Goal: Browse casually: Explore the website without a specific task or goal

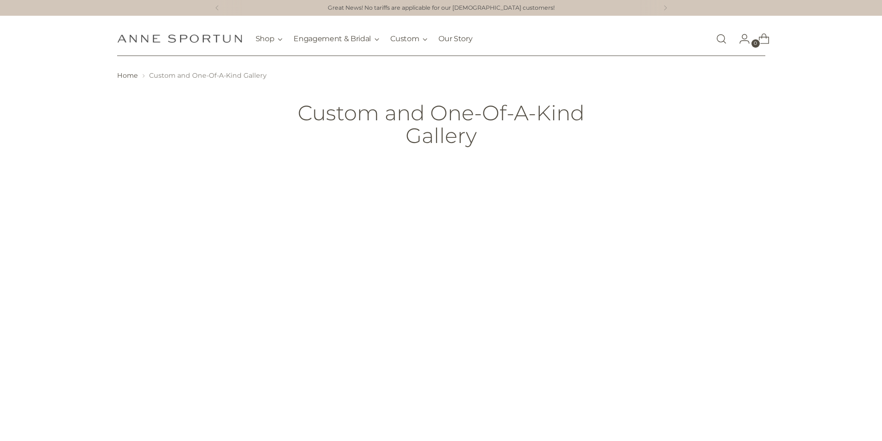
click at [232, 42] on img "Anne Sportun Fine Jewellery" at bounding box center [179, 38] width 125 height 9
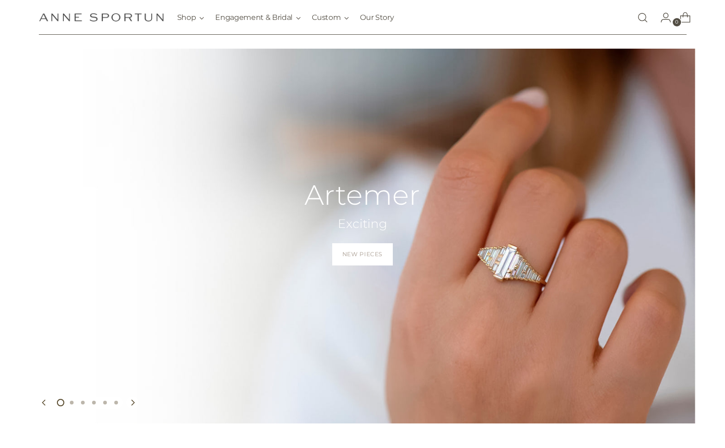
scroll to position [37, 0]
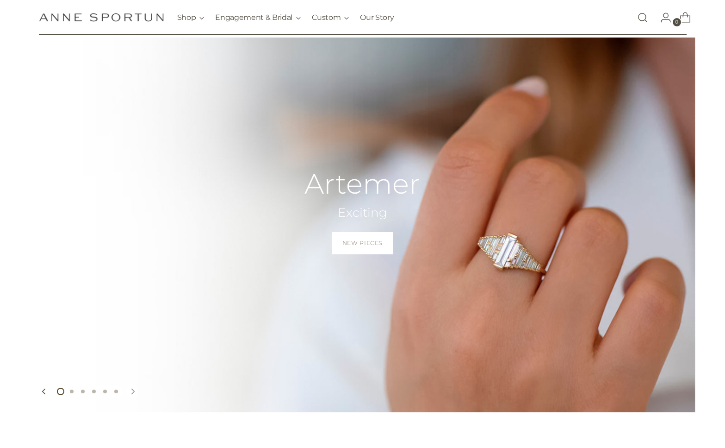
click at [135, 391] on icon "Move to next carousel slide" at bounding box center [133, 391] width 6 height 6
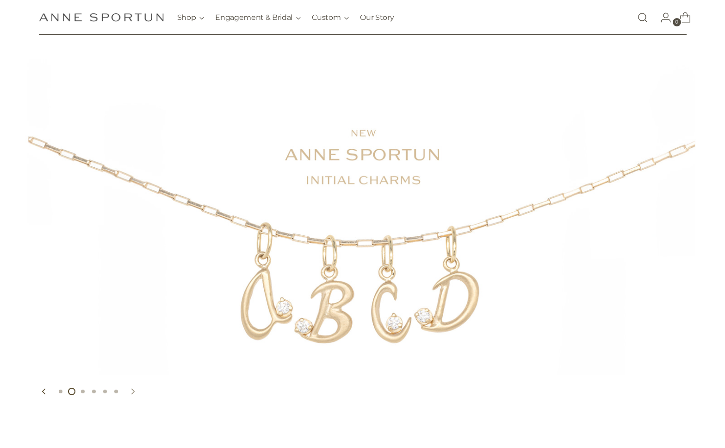
click at [135, 391] on icon "Move to next carousel slide" at bounding box center [133, 391] width 6 height 6
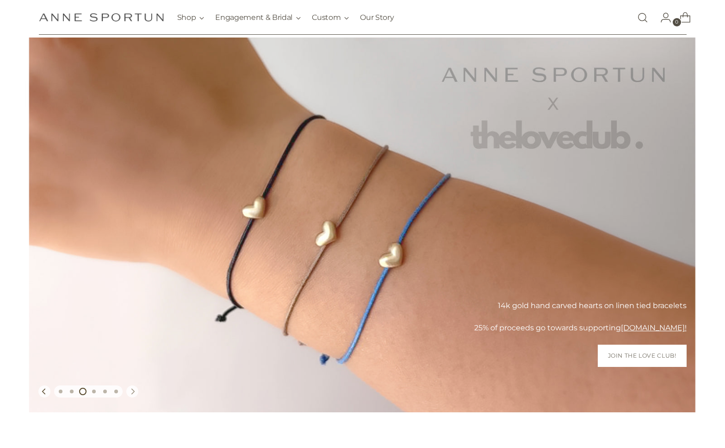
click at [135, 391] on icon "Move to next carousel slide" at bounding box center [133, 391] width 6 height 6
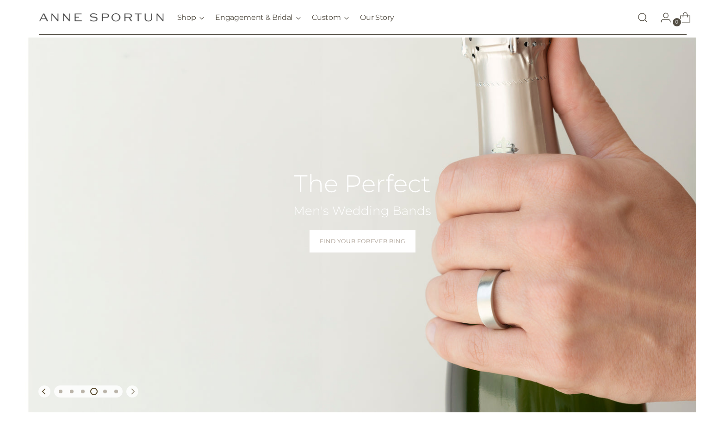
click at [135, 391] on icon "Move to next carousel slide" at bounding box center [133, 391] width 6 height 6
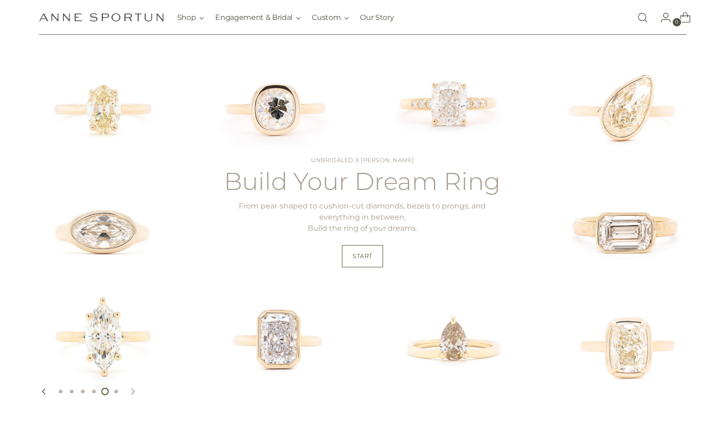
click at [135, 391] on icon "Move to next carousel slide" at bounding box center [133, 391] width 6 height 6
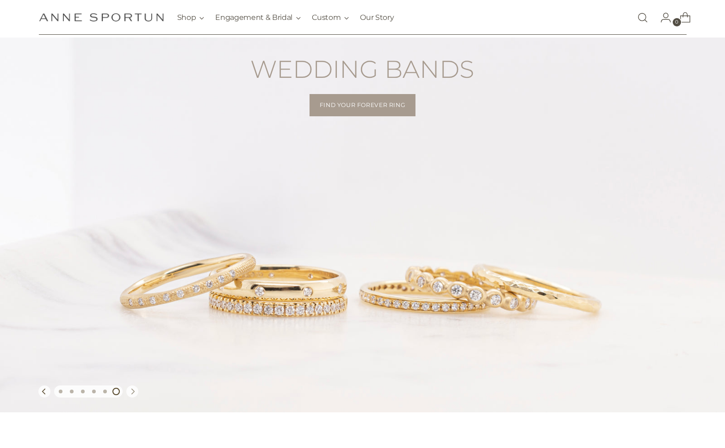
click at [135, 391] on icon "Move to next carousel slide" at bounding box center [133, 391] width 6 height 6
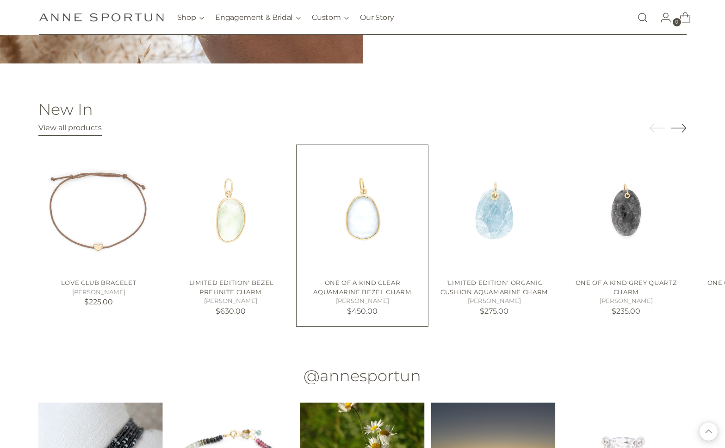
scroll to position [1045, 0]
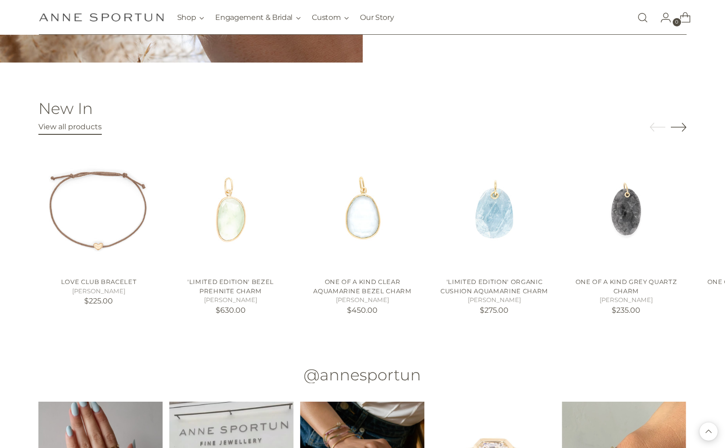
click at [684, 123] on icon "Move to next carousel slide" at bounding box center [679, 127] width 16 height 16
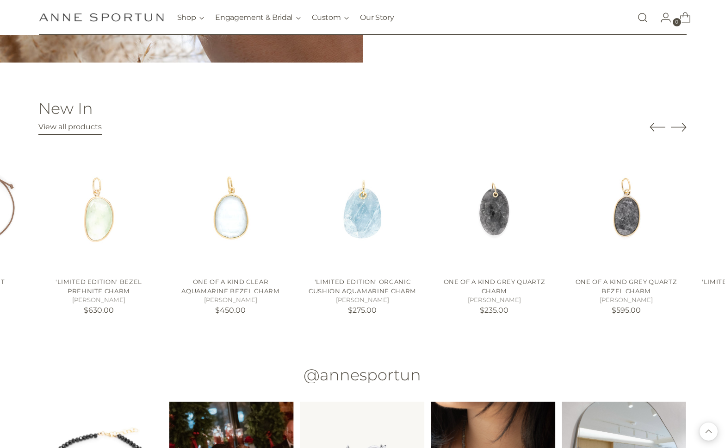
click at [684, 124] on icon "Move to next carousel slide" at bounding box center [678, 127] width 15 height 8
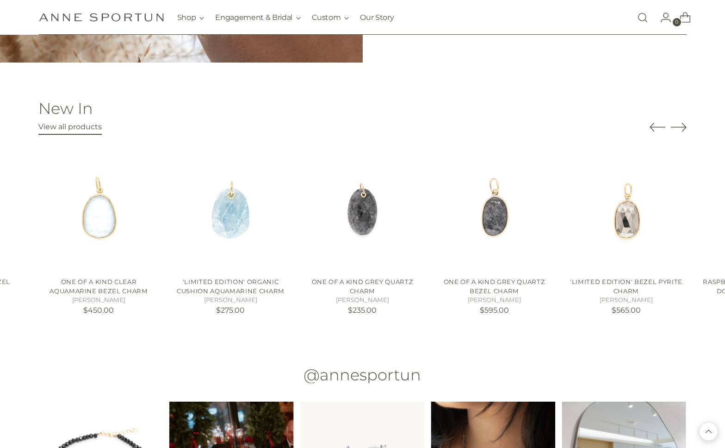
click at [684, 127] on icon "Move to next carousel slide" at bounding box center [678, 127] width 15 height 8
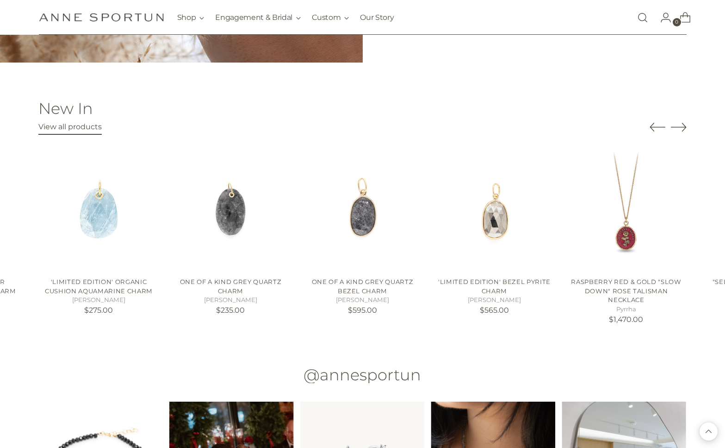
click at [685, 128] on icon "Move to next carousel slide" at bounding box center [678, 127] width 15 height 8
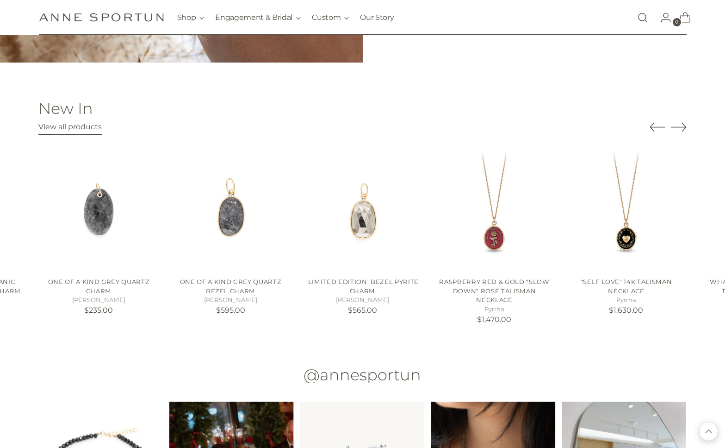
click at [685, 128] on icon "Move to next carousel slide" at bounding box center [678, 127] width 15 height 8
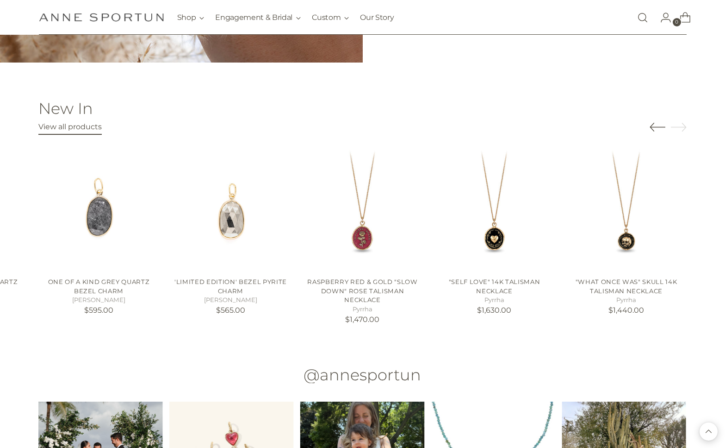
click at [650, 125] on icon "Move to previous carousel slide" at bounding box center [658, 127] width 16 height 16
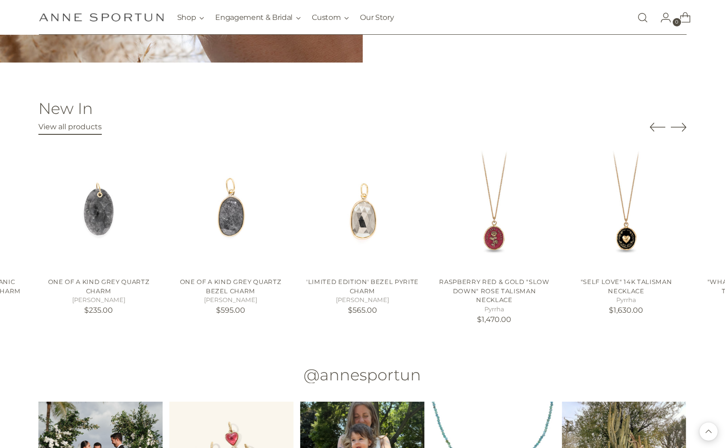
click at [654, 128] on icon "Move to previous carousel slide" at bounding box center [658, 127] width 16 height 16
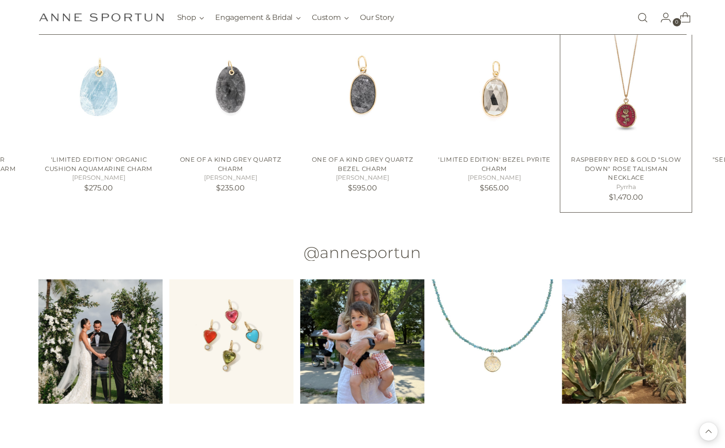
scroll to position [1183, 0]
